Goal: Task Accomplishment & Management: Manage account settings

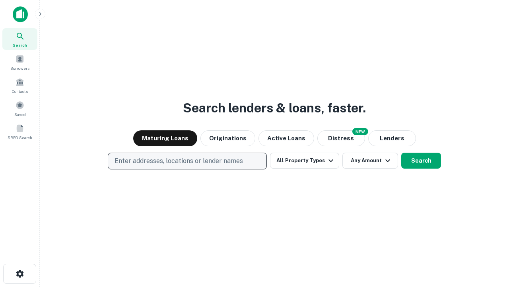
click at [187, 161] on p "Enter addresses, locations or lender names" at bounding box center [179, 161] width 129 height 10
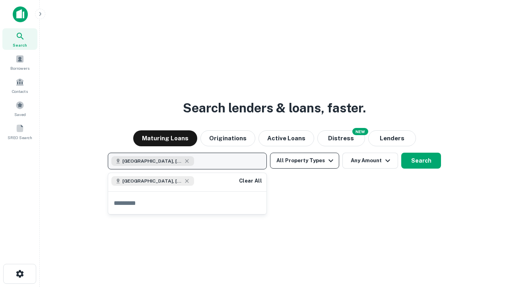
click at [305, 160] on button "All Property Types" at bounding box center [304, 160] width 69 height 16
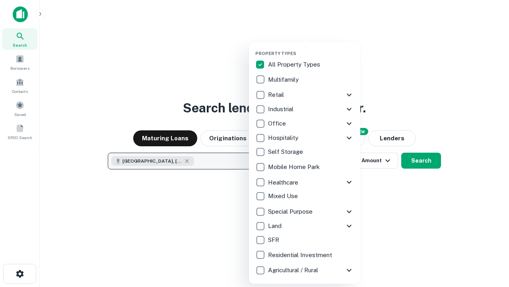
click at [311, 48] on button "button" at bounding box center [311, 48] width 111 height 0
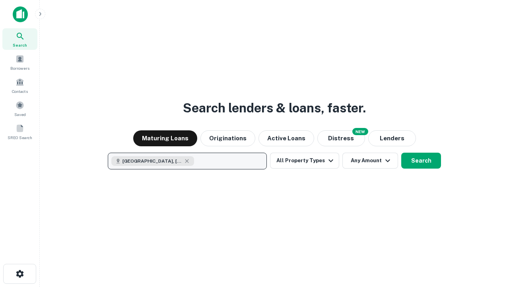
scroll to position [13, 0]
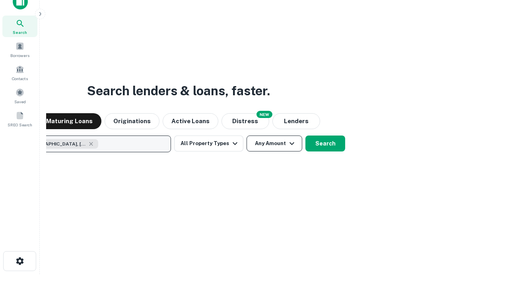
click at [247, 135] on button "Any Amount" at bounding box center [275, 143] width 56 height 16
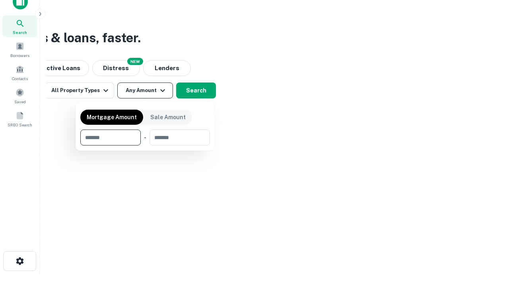
type input "*******"
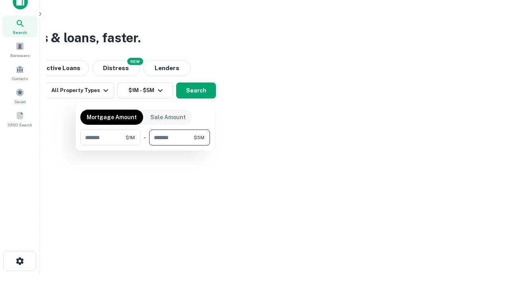
type input "*******"
click at [145, 145] on button "button" at bounding box center [145, 145] width 130 height 0
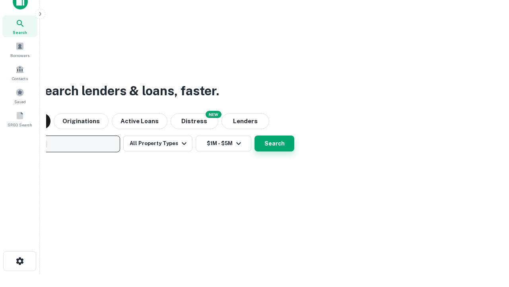
click at [255, 135] on button "Search" at bounding box center [275, 143] width 40 height 16
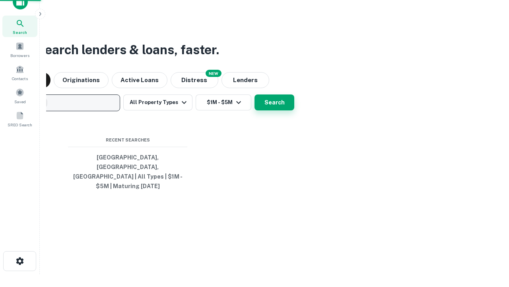
scroll to position [26, 225]
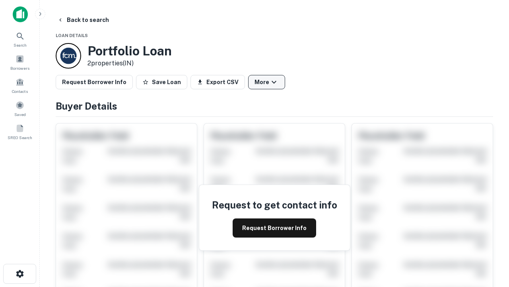
click at [267, 82] on button "More" at bounding box center [266, 82] width 37 height 14
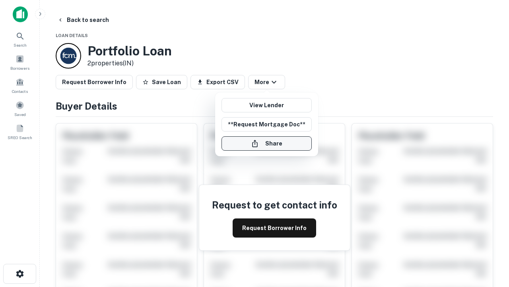
click at [267, 143] on button "Share" at bounding box center [267, 143] width 90 height 14
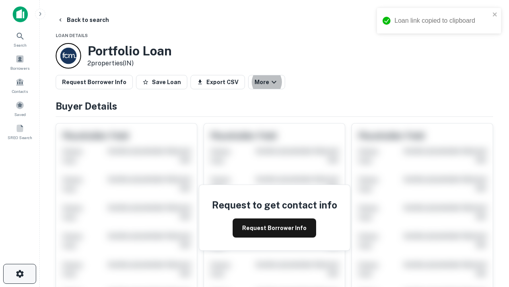
click at [20, 273] on icon "button" at bounding box center [20, 274] width 10 height 10
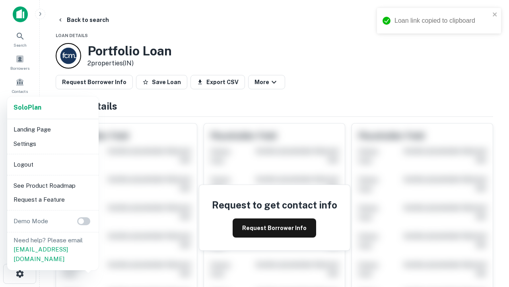
click at [53, 164] on li "Logout" at bounding box center [52, 164] width 85 height 14
